Goal: Navigation & Orientation: Find specific page/section

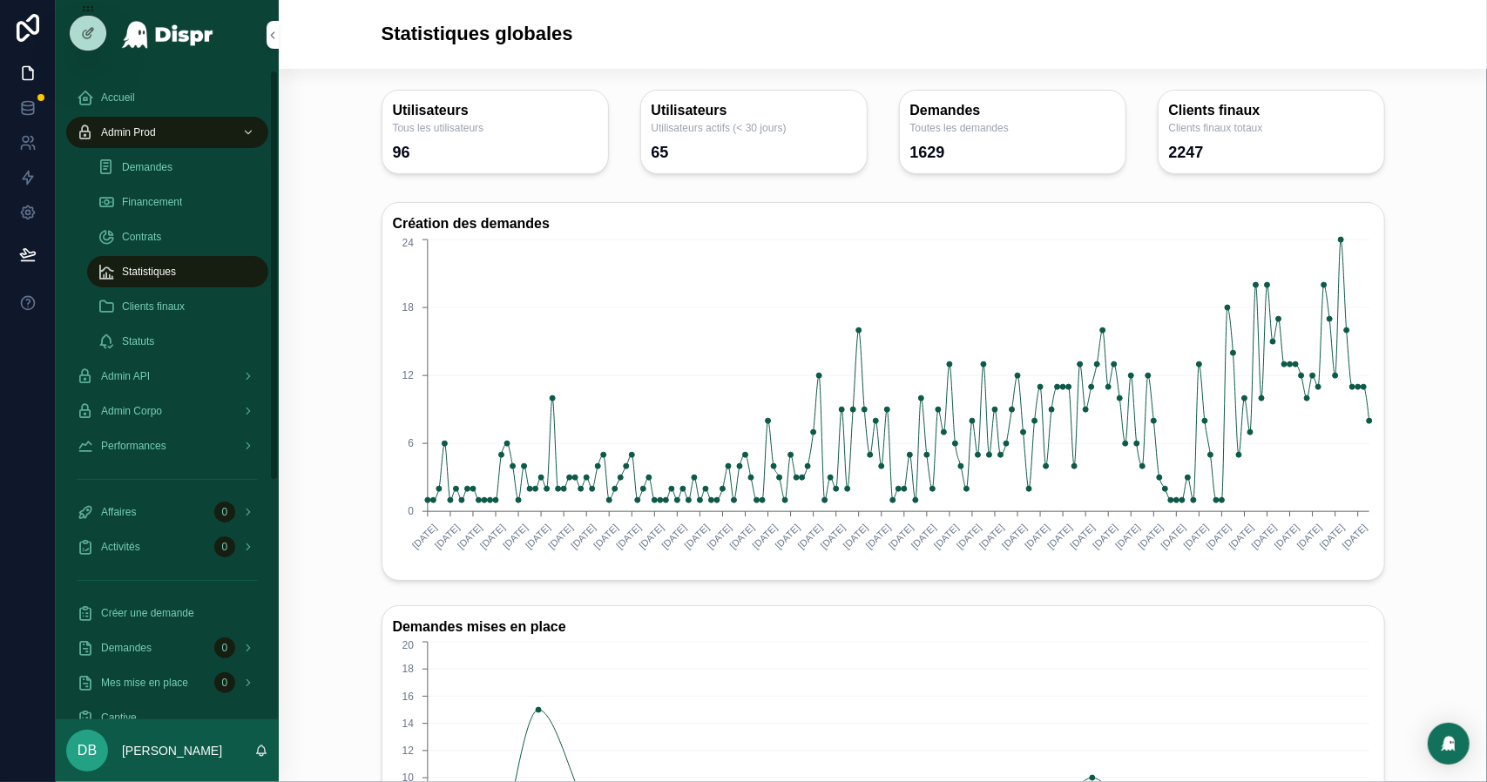
click at [150, 212] on div "Financement" at bounding box center [178, 202] width 160 height 28
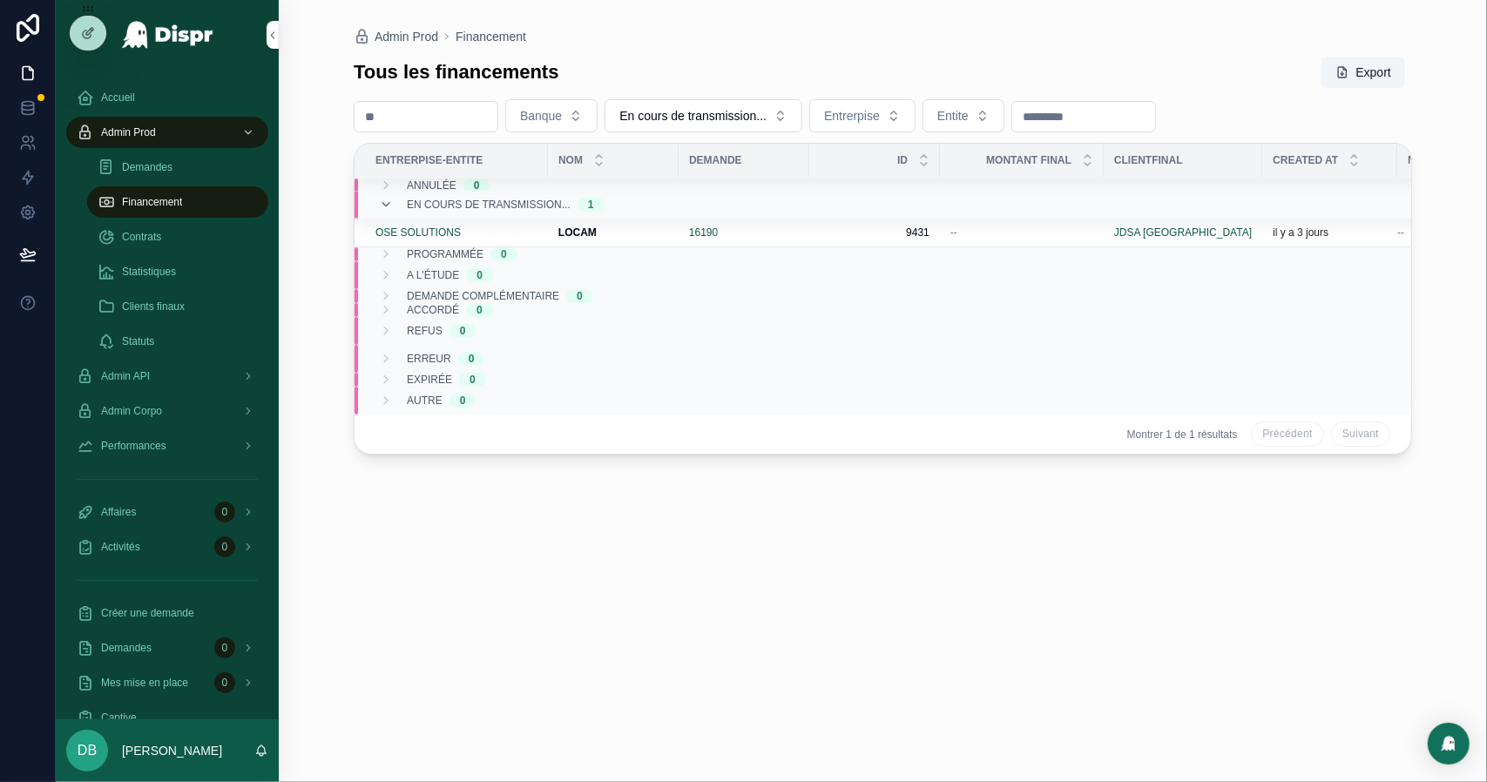
click at [161, 267] on span "Statistiques" at bounding box center [149, 272] width 54 height 14
